Goal: Task Accomplishment & Management: Use online tool/utility

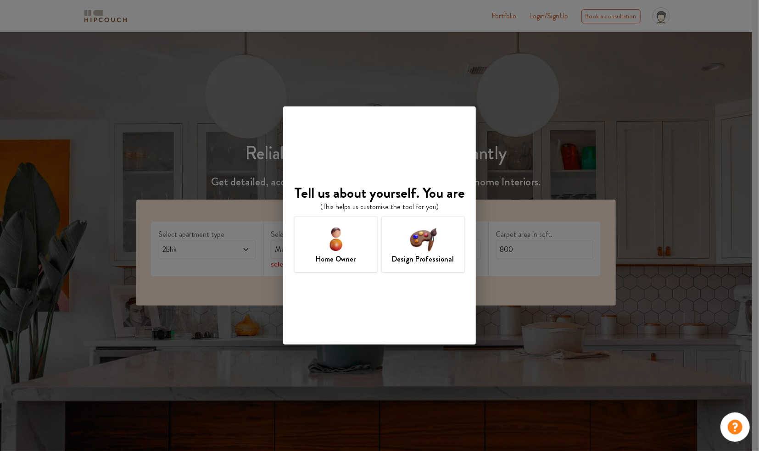
click at [481, 268] on div "Tell us about yourself. You are (This helps us customise the tool for you) Home…" at bounding box center [379, 225] width 759 height 451
drag, startPoint x: 408, startPoint y: 229, endPoint x: 423, endPoint y: 229, distance: 15.1
click at [412, 229] on div "Design Professional" at bounding box center [423, 244] width 84 height 56
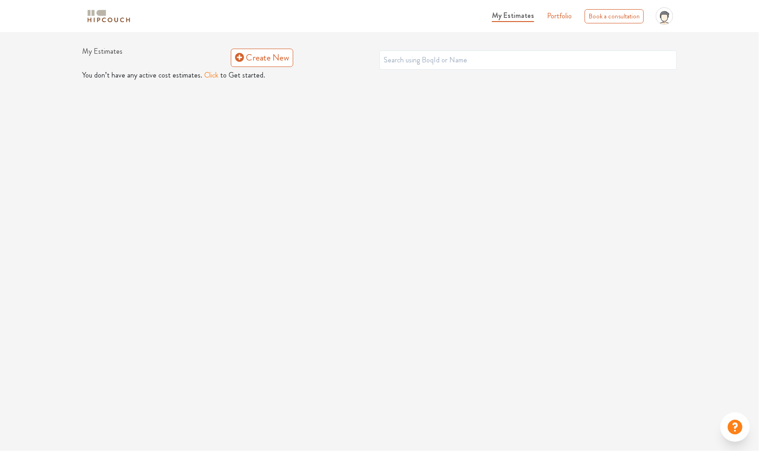
click at [204, 73] on button "Click" at bounding box center [211, 75] width 14 height 11
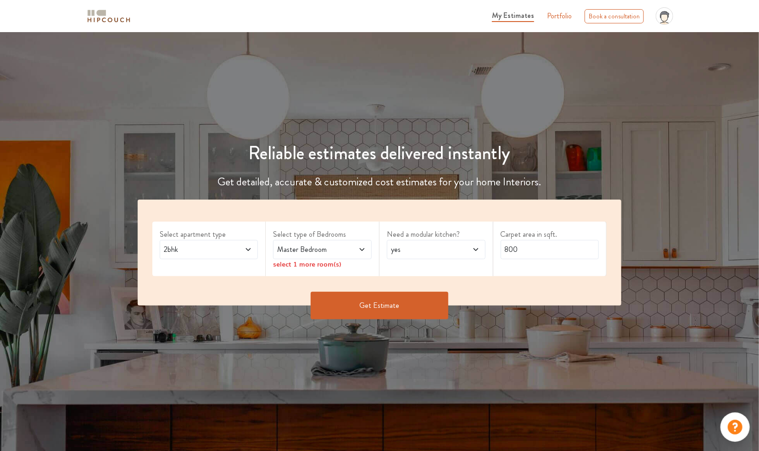
click at [240, 249] on span at bounding box center [240, 249] width 22 height 11
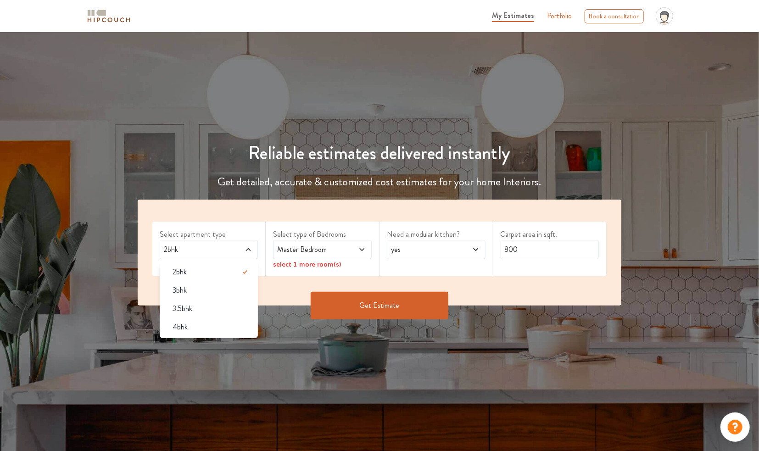
click at [357, 250] on span at bounding box center [354, 249] width 22 height 11
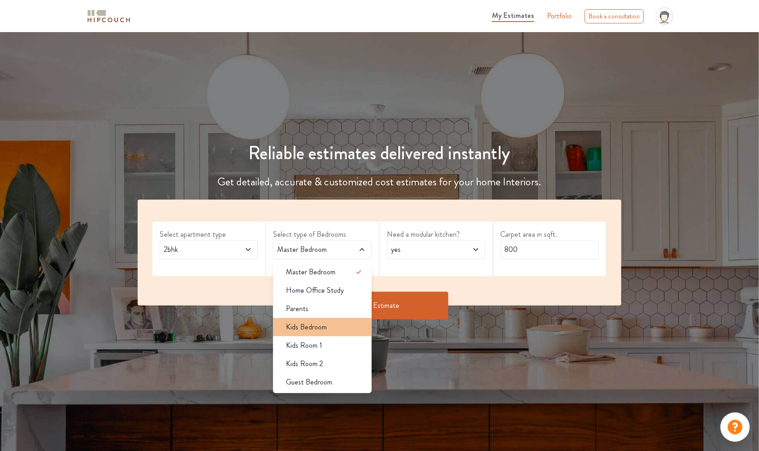
click at [313, 326] on span "Kids Bedroom" at bounding box center [306, 327] width 41 height 11
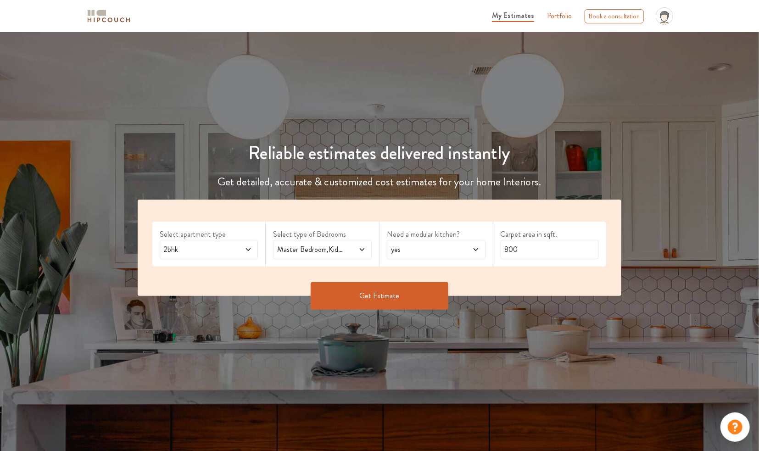
click at [367, 247] on div "Master Bedroom,Kids Bedroom" at bounding box center [322, 249] width 99 height 19
click at [519, 247] on input "800" at bounding box center [550, 249] width 99 height 19
drag, startPoint x: 529, startPoint y: 247, endPoint x: 503, endPoint y: 248, distance: 26.2
click at [503, 248] on input "800" at bounding box center [550, 249] width 99 height 19
type input "1300"
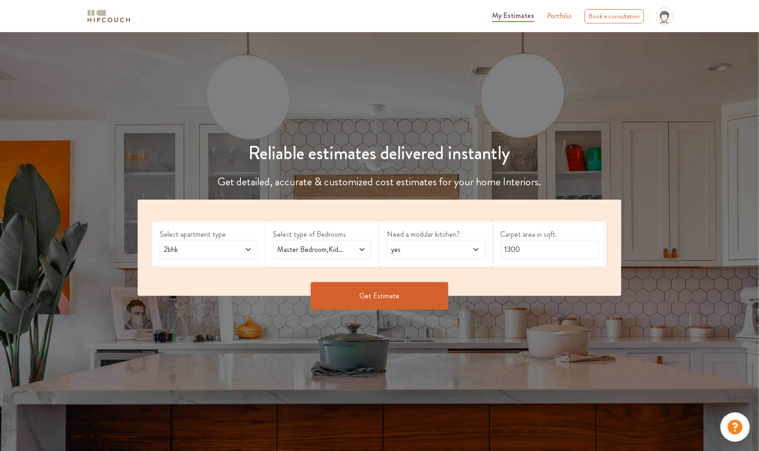
click at [374, 297] on button "Get Estimate" at bounding box center [380, 296] width 138 height 28
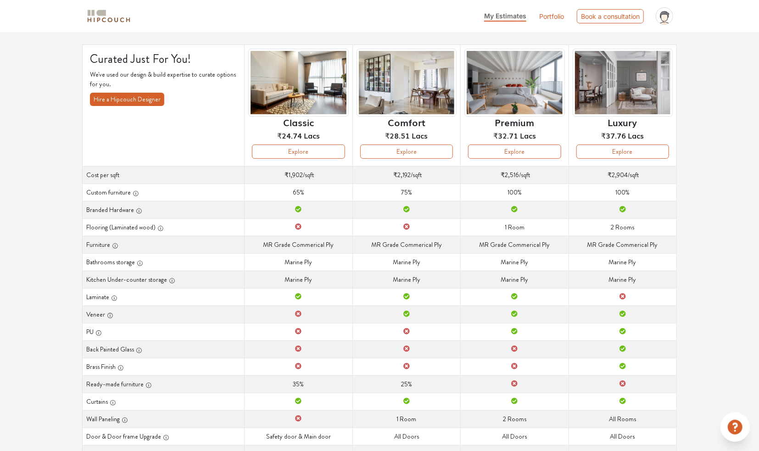
scroll to position [83, 0]
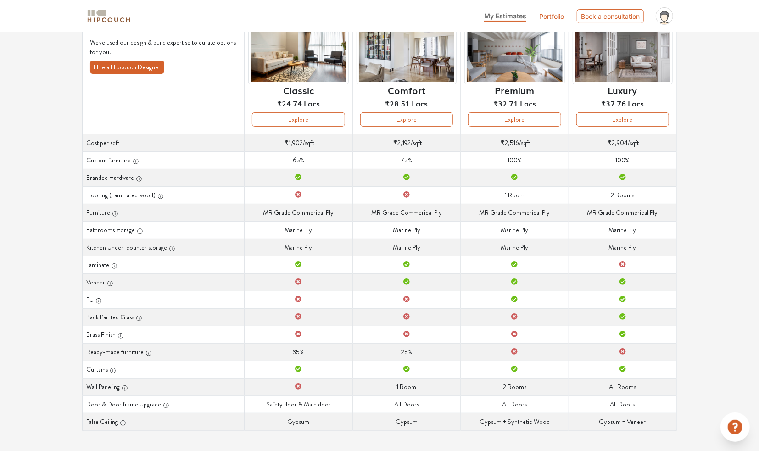
click at [709, 130] on div "Options Summary Details Speak to a Hipcouch Designer Curated Just For You! We'v…" at bounding box center [379, 201] width 759 height 503
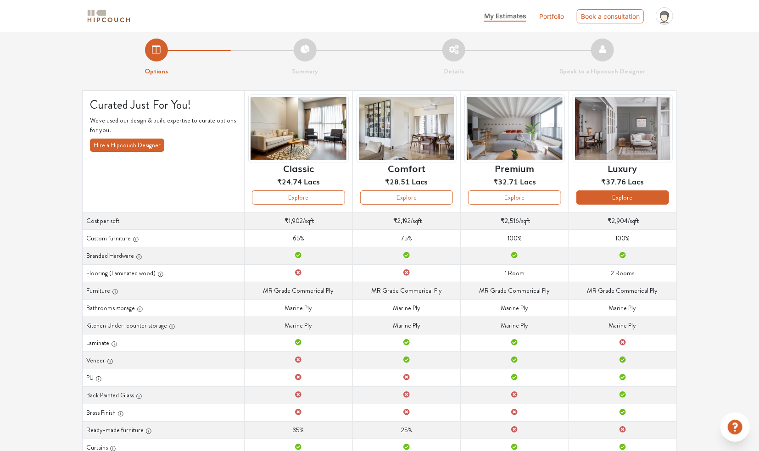
scroll to position [0, 0]
